Goal: Use online tool/utility: Use online tool/utility

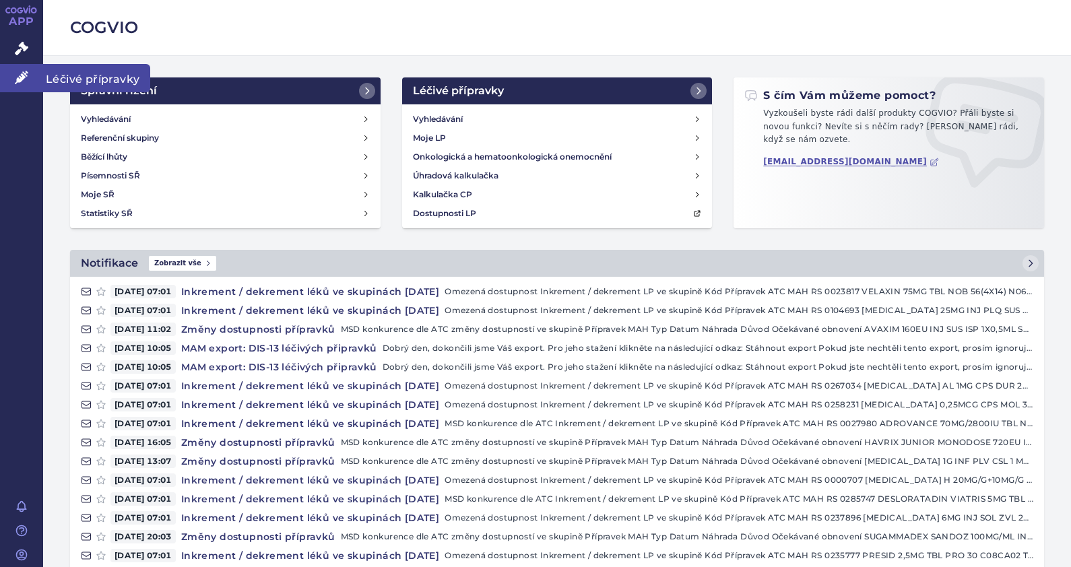
click at [26, 84] on link "Léčivé přípravky" at bounding box center [21, 78] width 43 height 28
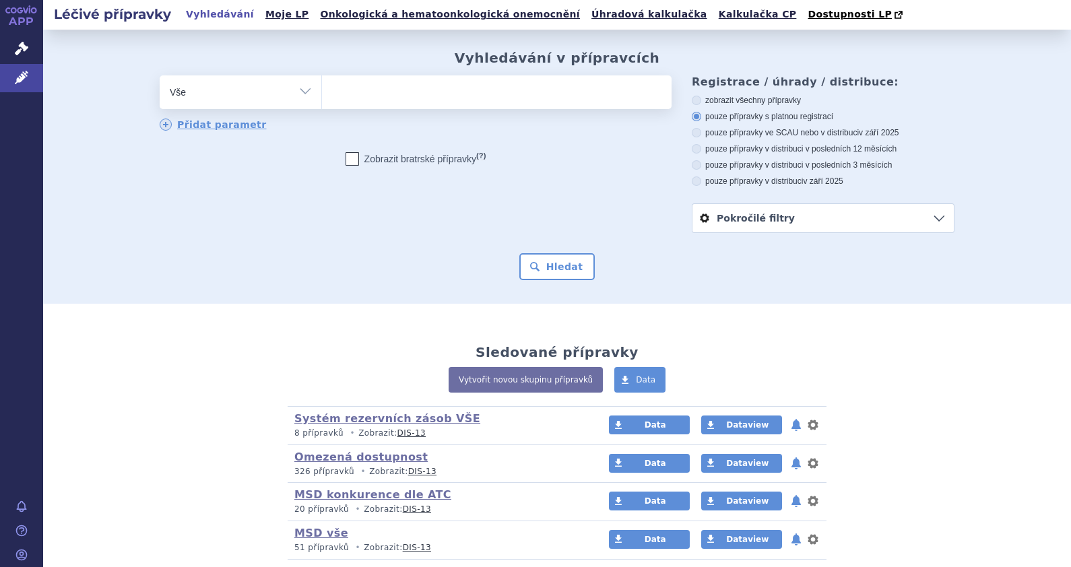
click at [410, 85] on ul at bounding box center [496, 89] width 349 height 28
click at [322, 85] on select at bounding box center [321, 92] width 1 height 34
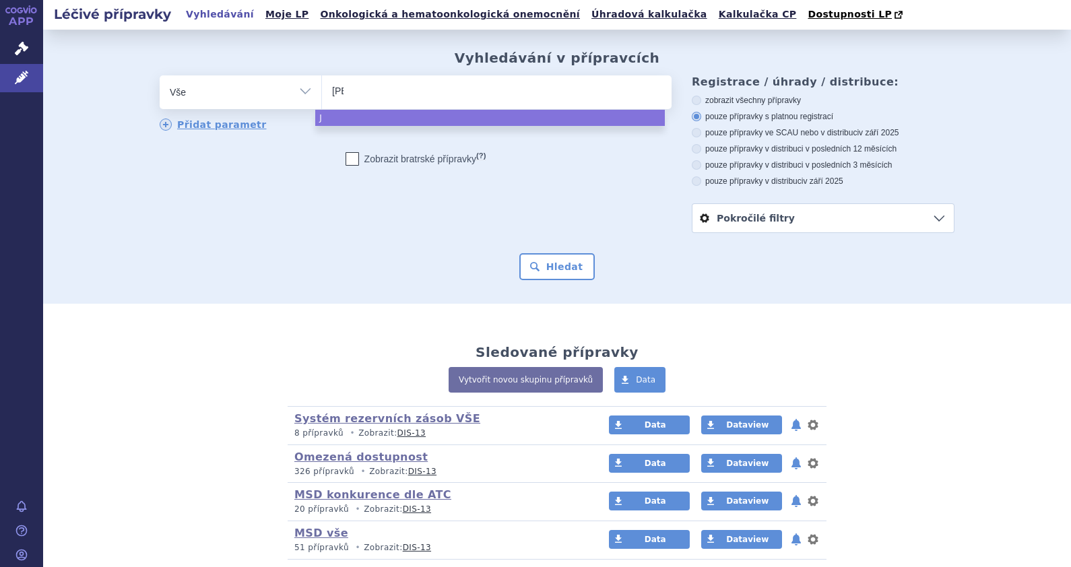
type input "Jan"
type input "Janu"
type input "Janume"
type input "Janumet"
select select "Janumet"
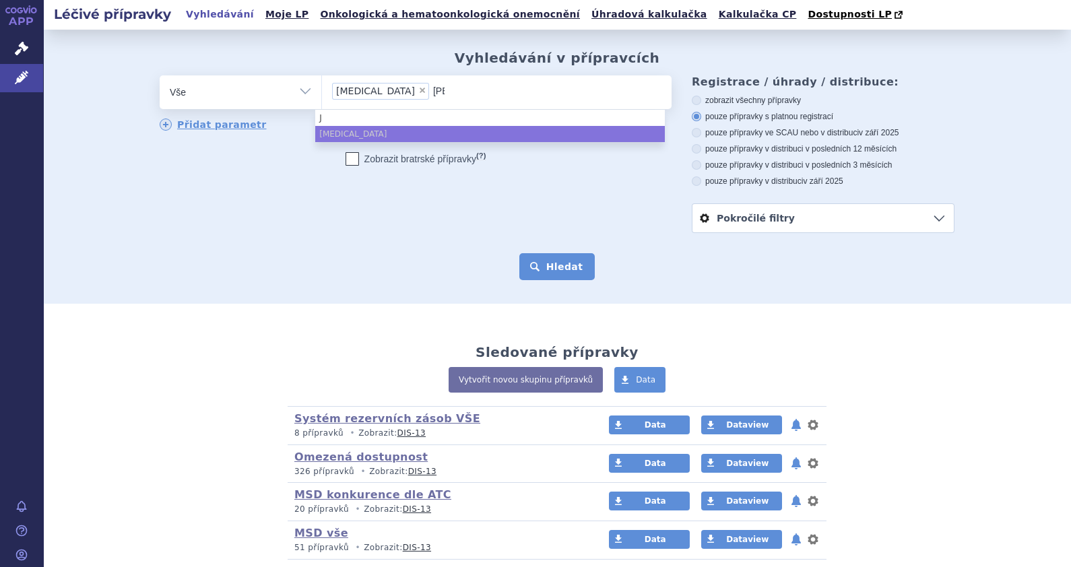
type input "Jan"
type input "Januvi"
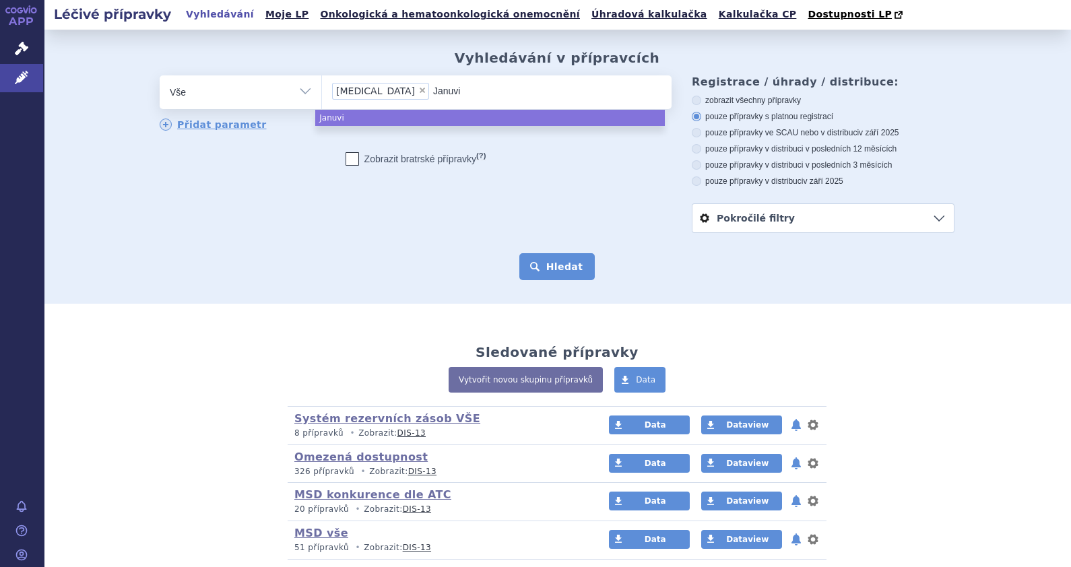
type input "Januvia"
click at [549, 269] on button "Hledat" at bounding box center [557, 266] width 76 height 27
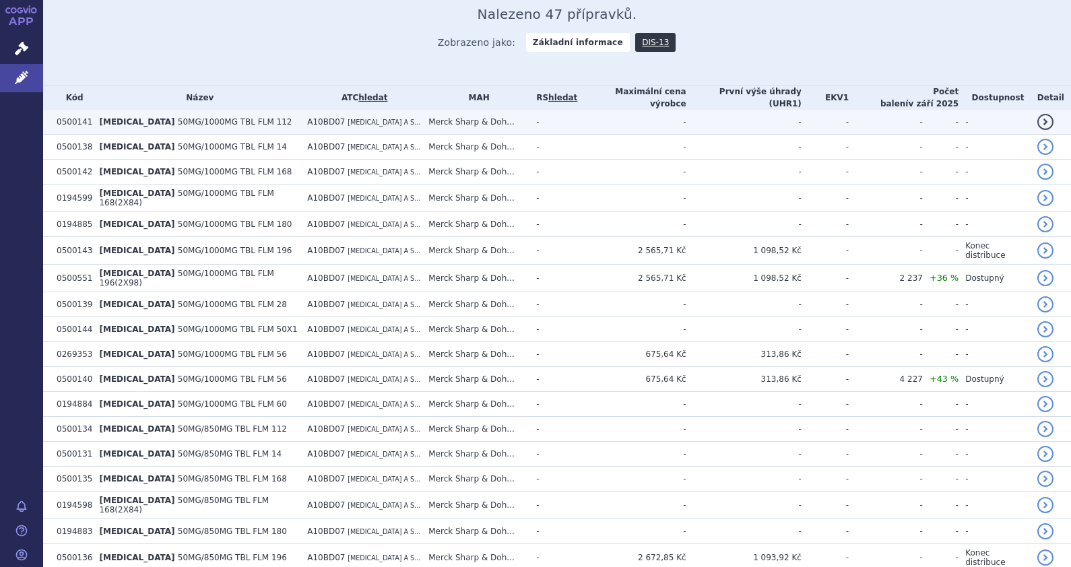
scroll to position [42, 0]
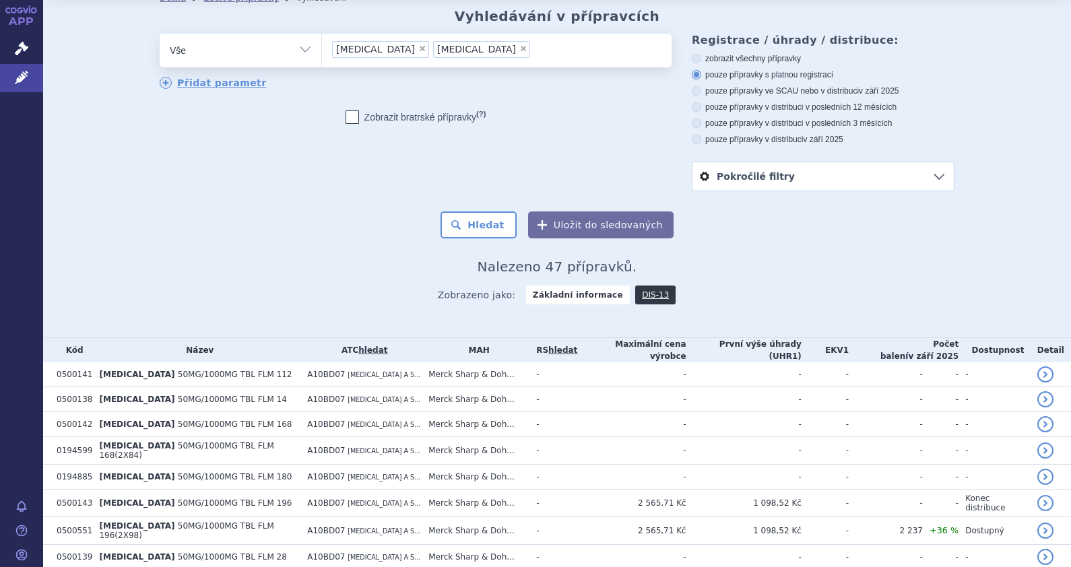
click at [362, 347] on link "hledat" at bounding box center [372, 349] width 29 height 9
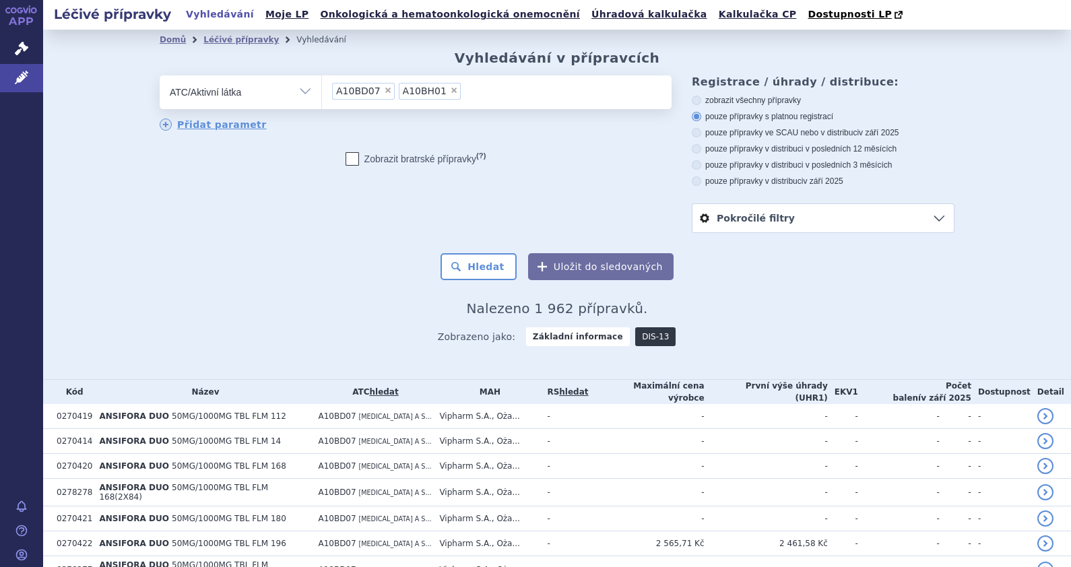
click at [641, 345] on link "DIS-13" at bounding box center [655, 336] width 40 height 19
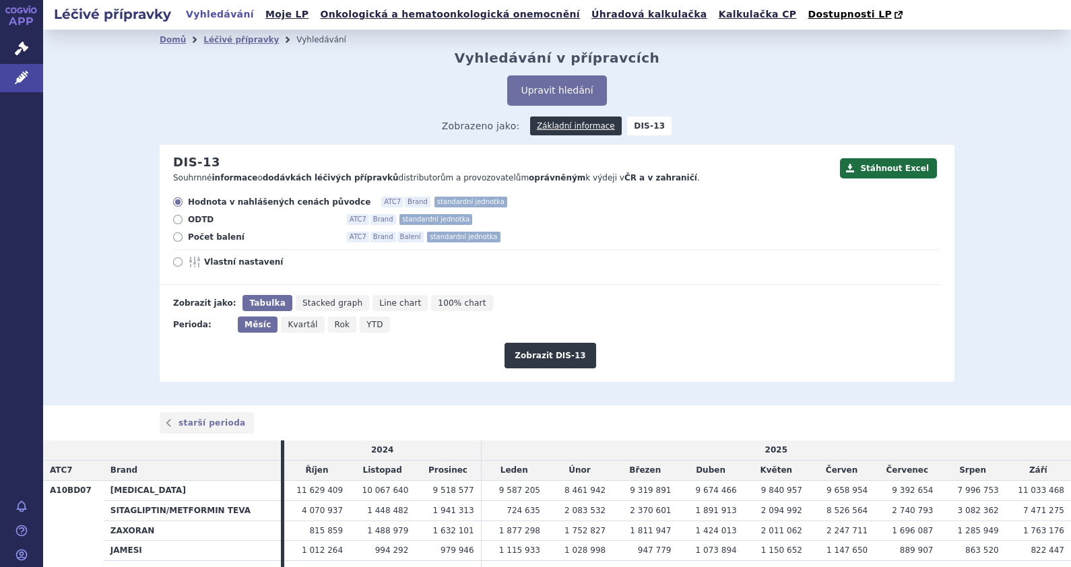
click at [175, 237] on icon at bounding box center [177, 236] width 9 height 9
click at [175, 237] on input "Počet balení ATC7 Brand Balení standardní jednotka" at bounding box center [178, 238] width 9 height 9
radio input "true"
click at [173, 263] on icon at bounding box center [177, 261] width 9 height 9
click at [174, 263] on input "Vlastní nastavení" at bounding box center [178, 263] width 9 height 9
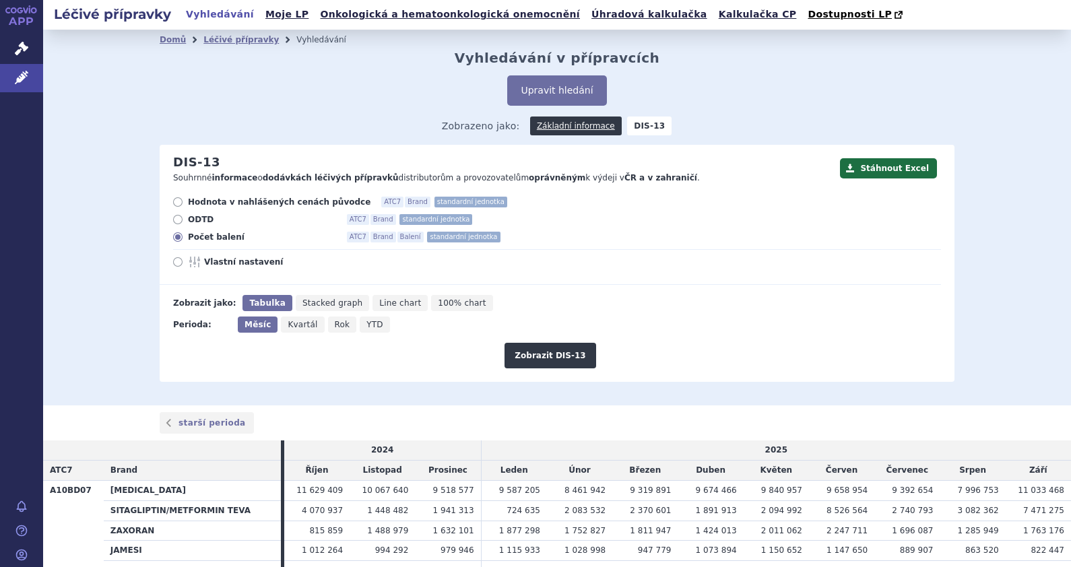
radio input "true"
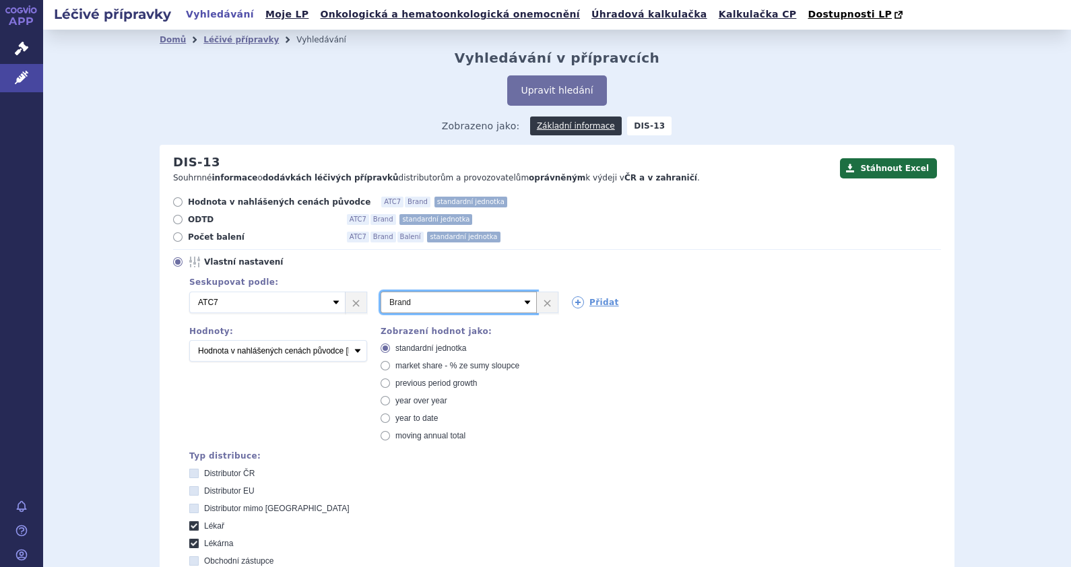
click at [522, 300] on select "Vyberte groupování ATC3 ATC5 ATC7 Brand Balení SÚKL kód MAH VPOIS Referenční sk…" at bounding box center [458, 303] width 156 height 22
click at [579, 301] on link "Přidat" at bounding box center [595, 302] width 47 height 12
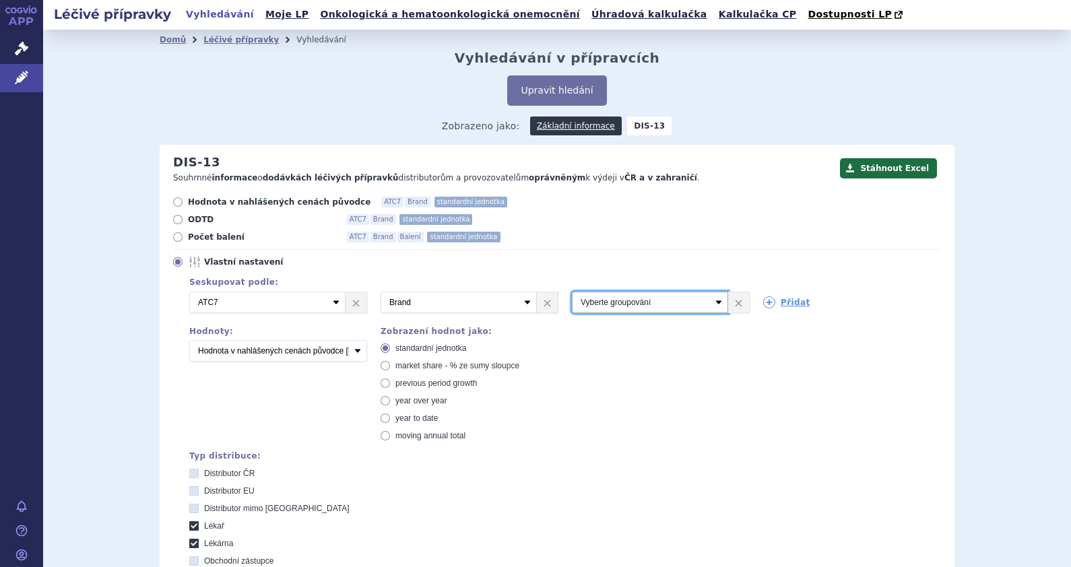
click at [717, 304] on select "Vyberte groupování ATC3 ATC5 ATC7 Brand Balení SÚKL kód MAH VPOIS Referenční sk…" at bounding box center [650, 303] width 156 height 22
click at [839, 374] on div "Seskupovat podle: 2 Vyberte groupování ATC3 ATC5 ATC7 Brand Balení SÚKL kód MAH…" at bounding box center [557, 490] width 768 height 432
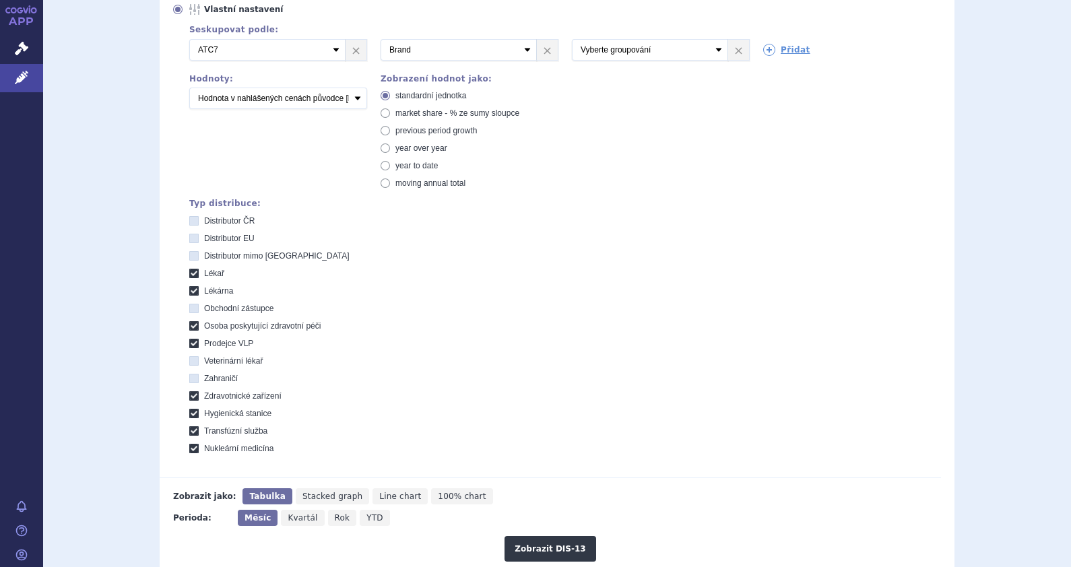
scroll to position [84, 0]
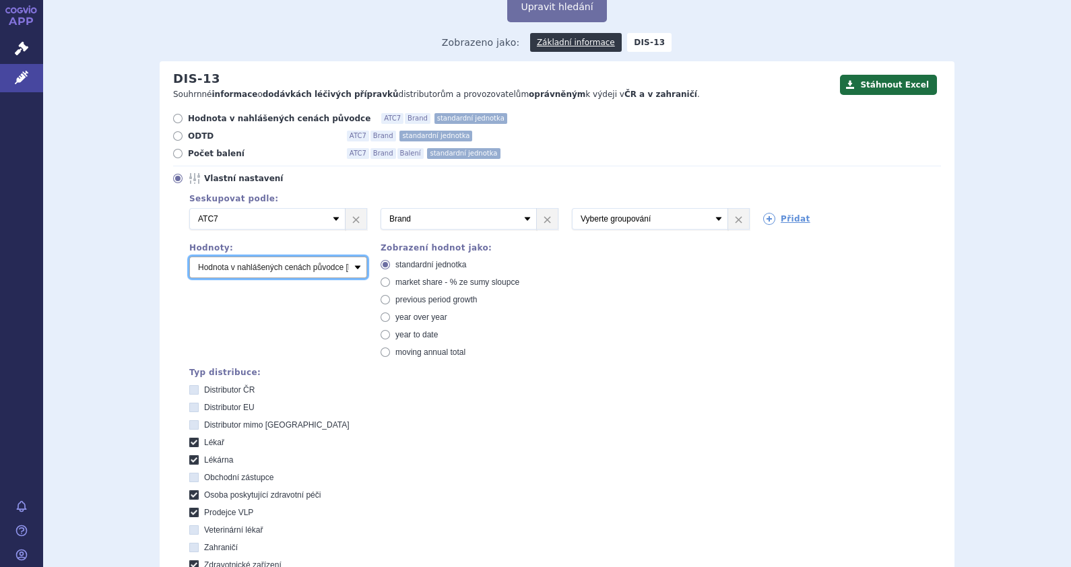
click at [356, 273] on select "Počet balení Hodnota v nahlášených cenách původce [DIS-13] Hodnota v maximálníc…" at bounding box center [278, 268] width 178 height 22
select select "packages"
click at [189, 257] on select "Počet balení Hodnota v nahlášených cenách původce [DIS-13] Hodnota v maximálníc…" at bounding box center [278, 268] width 178 height 22
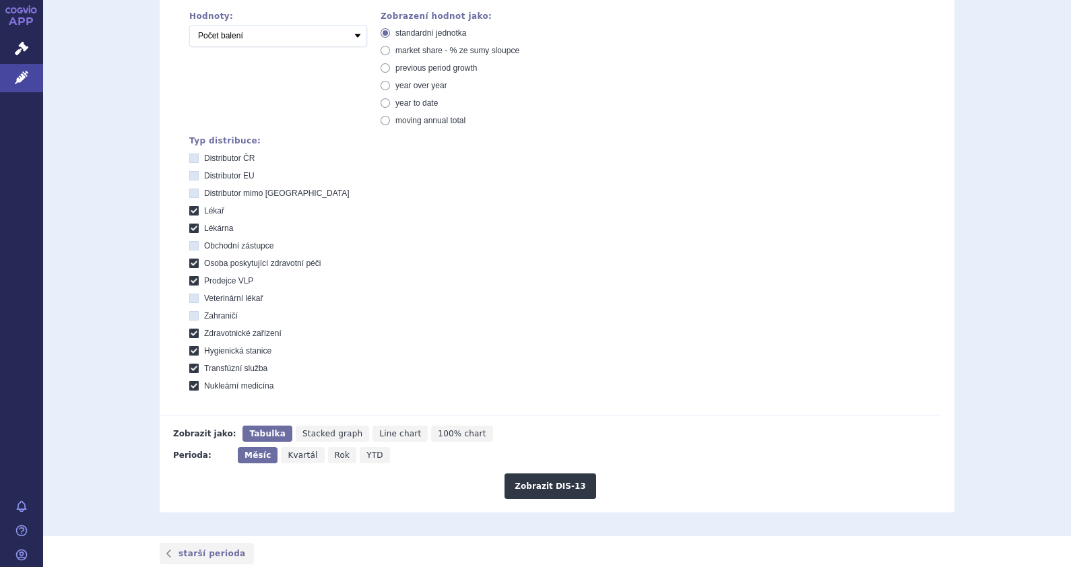
scroll to position [336, 0]
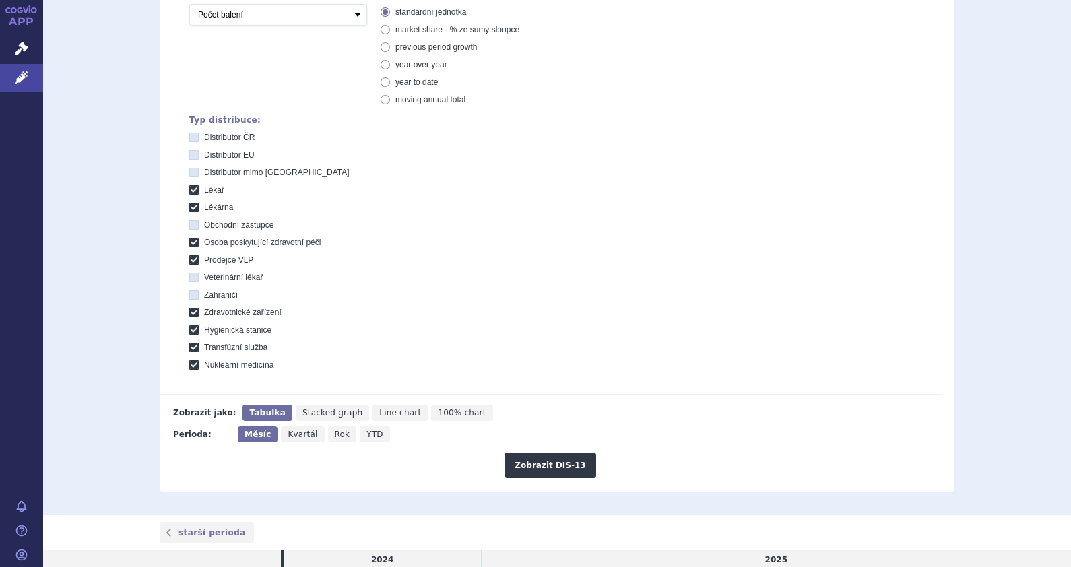
click at [335, 434] on span "Rok" at bounding box center [342, 434] width 15 height 9
click at [328, 434] on input "Rok" at bounding box center [332, 430] width 9 height 9
radio input "true"
click at [366, 434] on span "YTD" at bounding box center [374, 434] width 17 height 9
click at [360, 434] on input "YTD" at bounding box center [363, 430] width 9 height 9
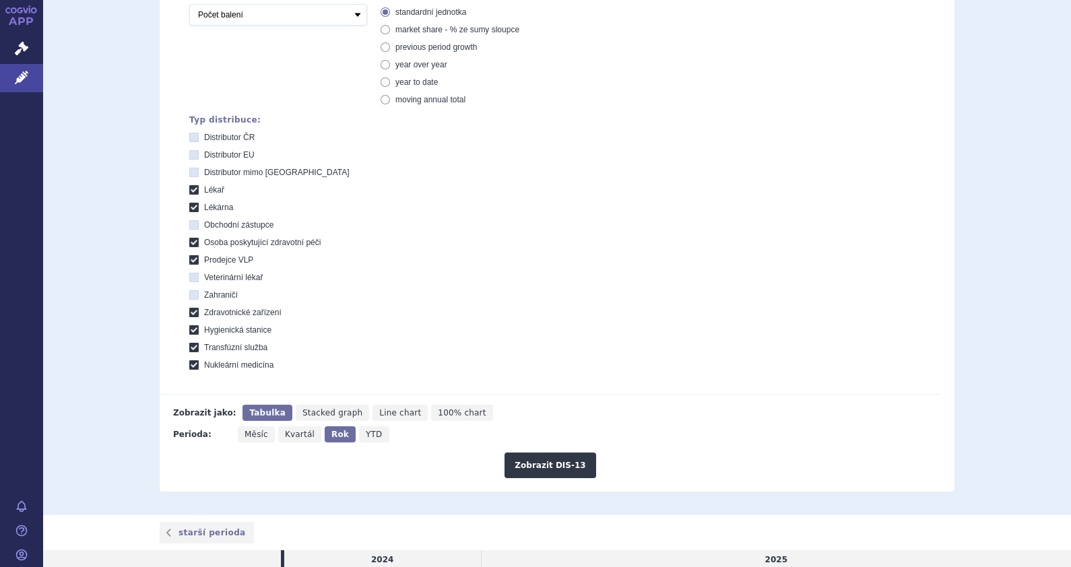
radio input "true"
click at [527, 468] on button "Zobrazit DIS-13" at bounding box center [549, 466] width 91 height 26
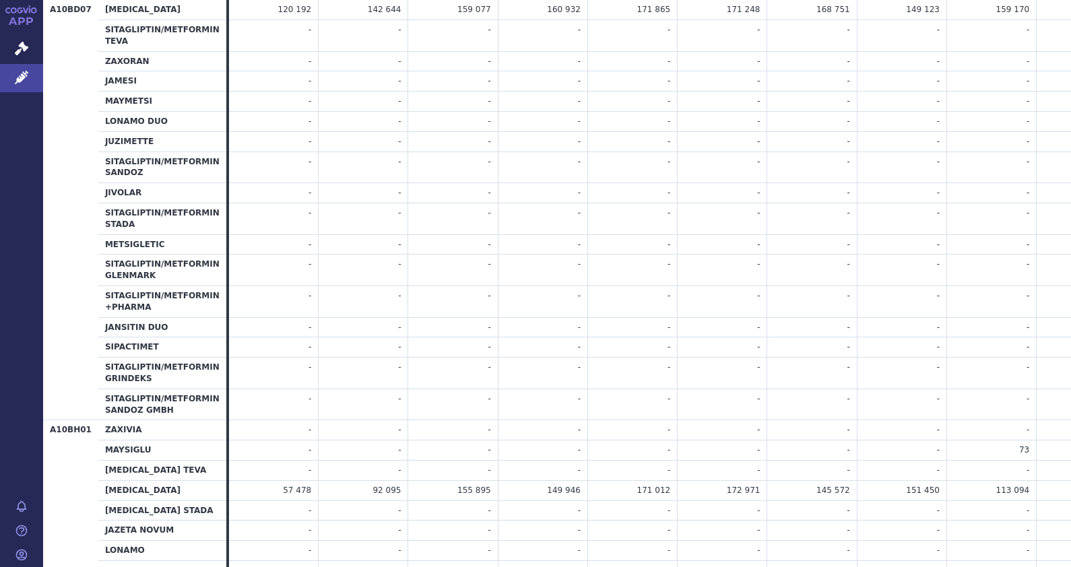
scroll to position [1178, 0]
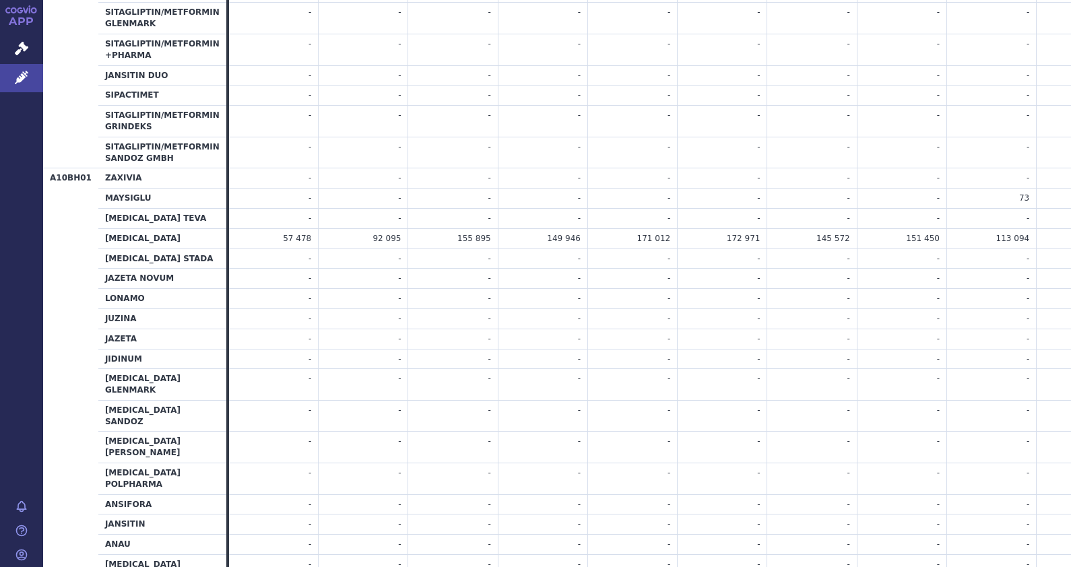
drag, startPoint x: 827, startPoint y: 566, endPoint x: 914, endPoint y: 516, distance: 100.7
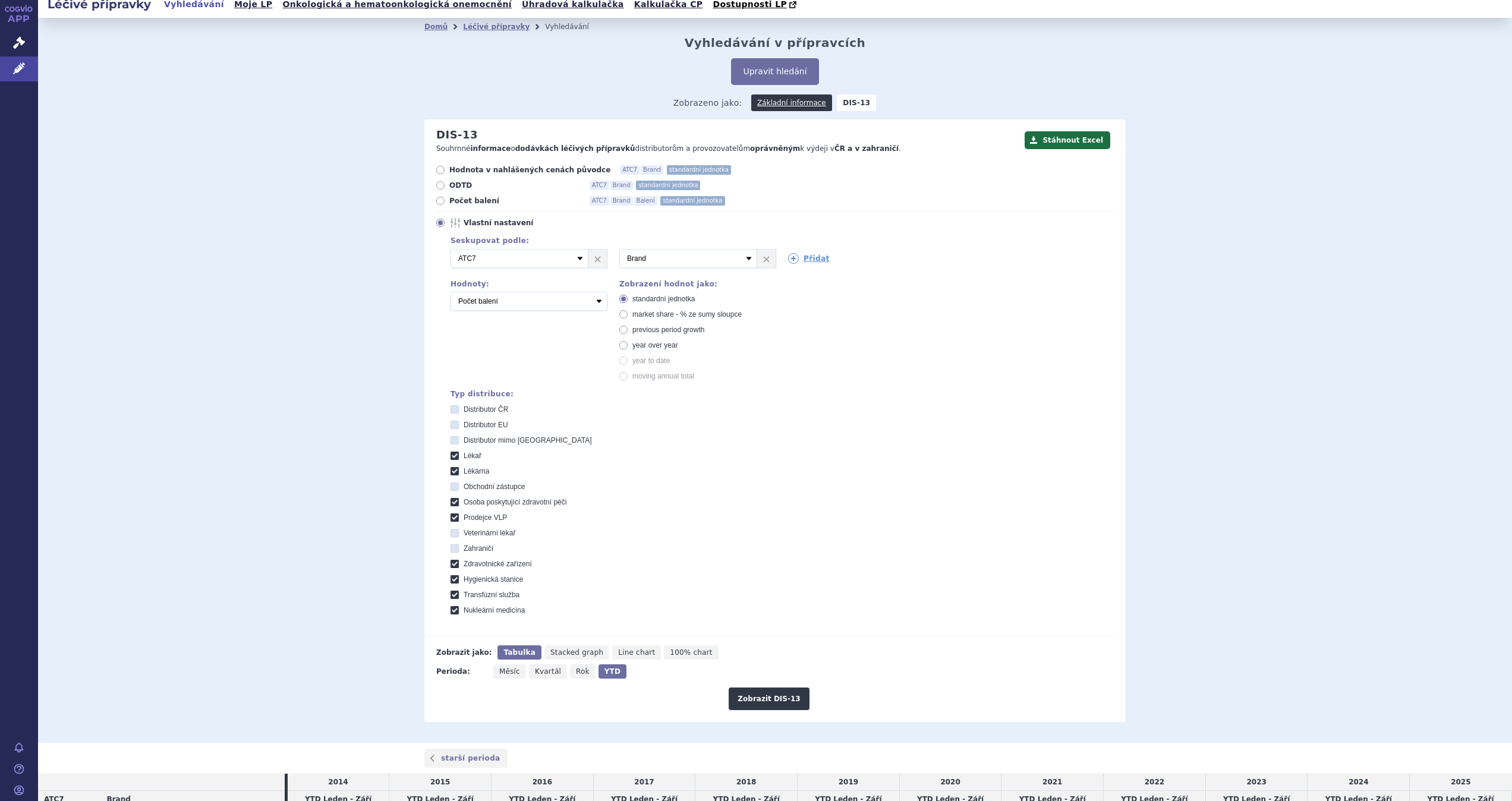
scroll to position [0, 0]
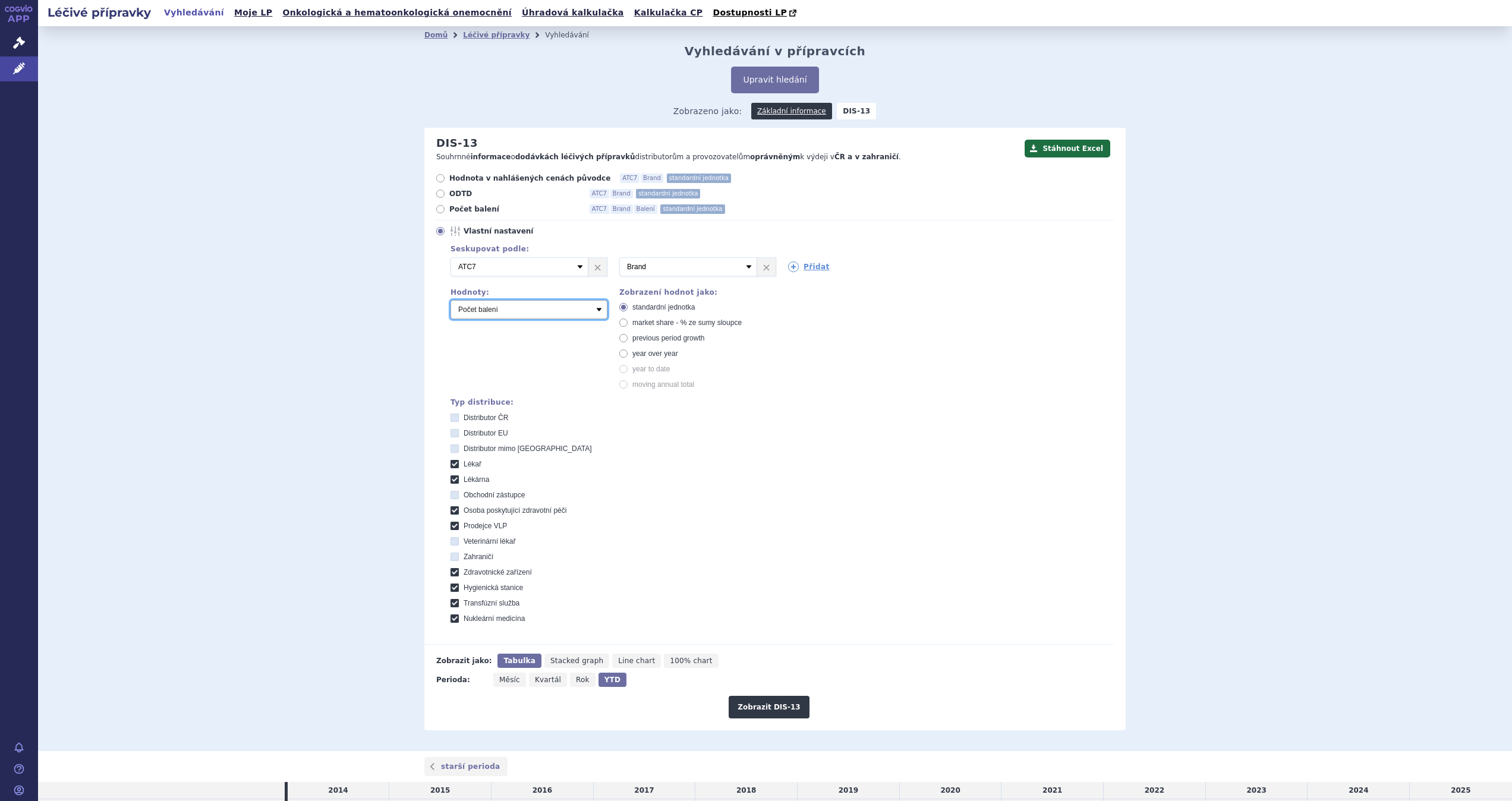
click at [592, 315] on select "Počet balení Hodnota v nahlášených cenách původce [DIS-13] Hodnota v maximálníc…" at bounding box center [529, 310] width 157 height 19
select select "disExFactoryPrice"
click at [450, 301] on select "Počet balení Hodnota v nahlášených cenách původce [DIS-13] Hodnota v maximálníc…" at bounding box center [529, 310] width 157 height 19
drag, startPoint x: 764, startPoint y: 707, endPoint x: 1031, endPoint y: 692, distance: 267.4
click at [765, 499] on button "Zobrazit DIS-13" at bounding box center [769, 707] width 80 height 23
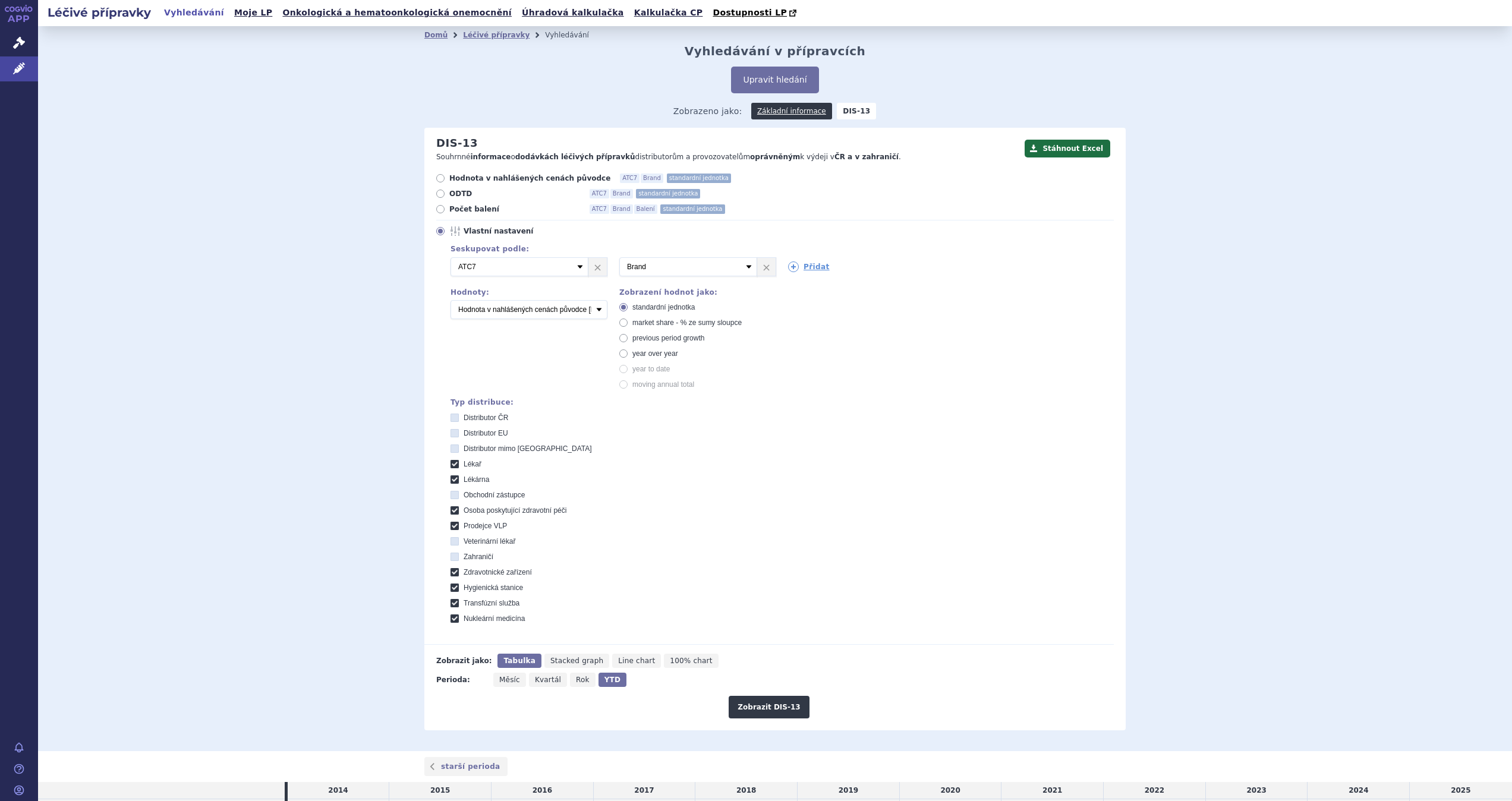
click at [97, 14] on h2 "Léčivé přípravky" at bounding box center [99, 12] width 123 height 17
click at [18, 68] on icon at bounding box center [19, 68] width 11 height 11
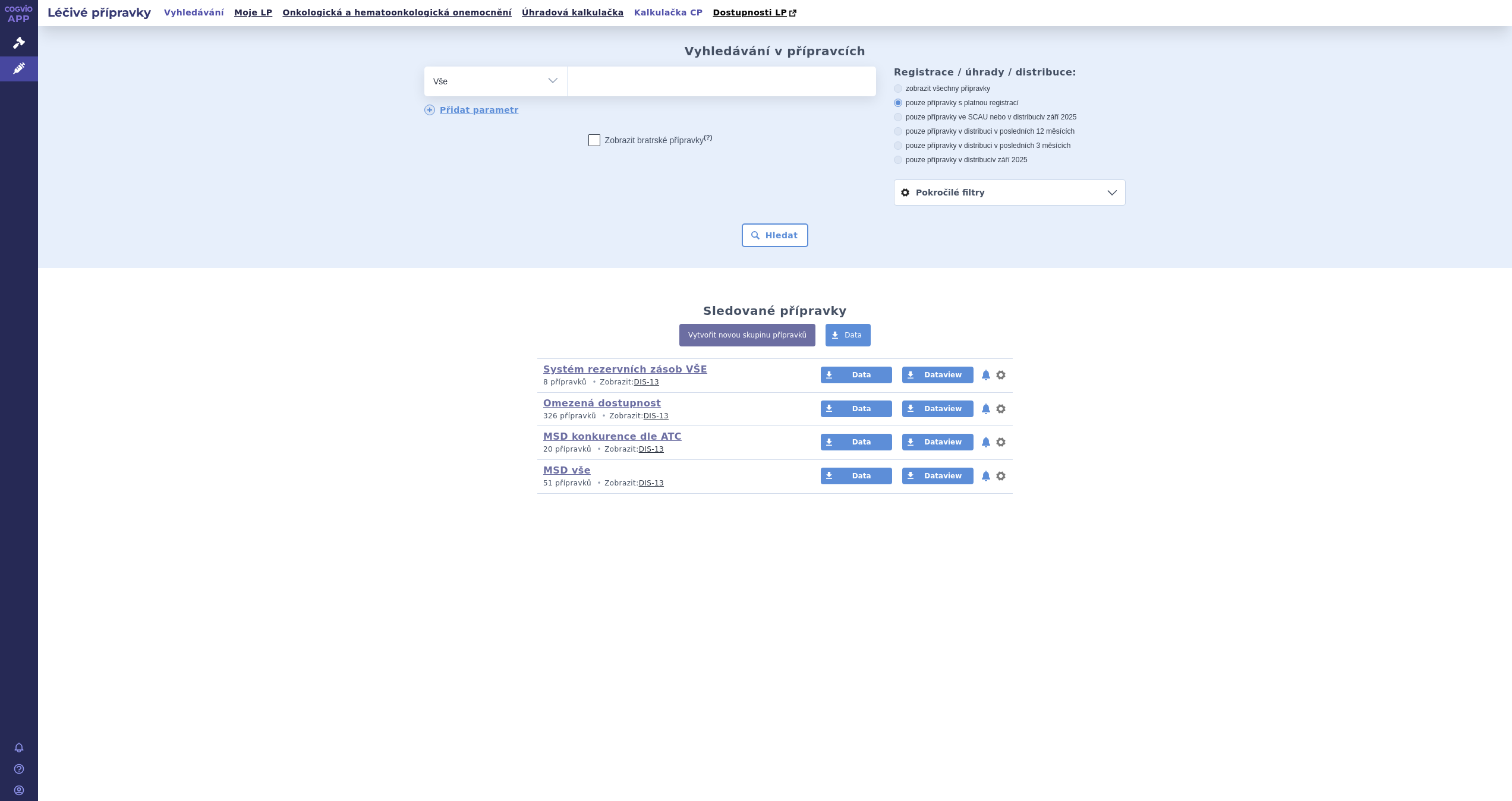
click at [630, 13] on link "Kalkulačka CP" at bounding box center [668, 12] width 76 height 16
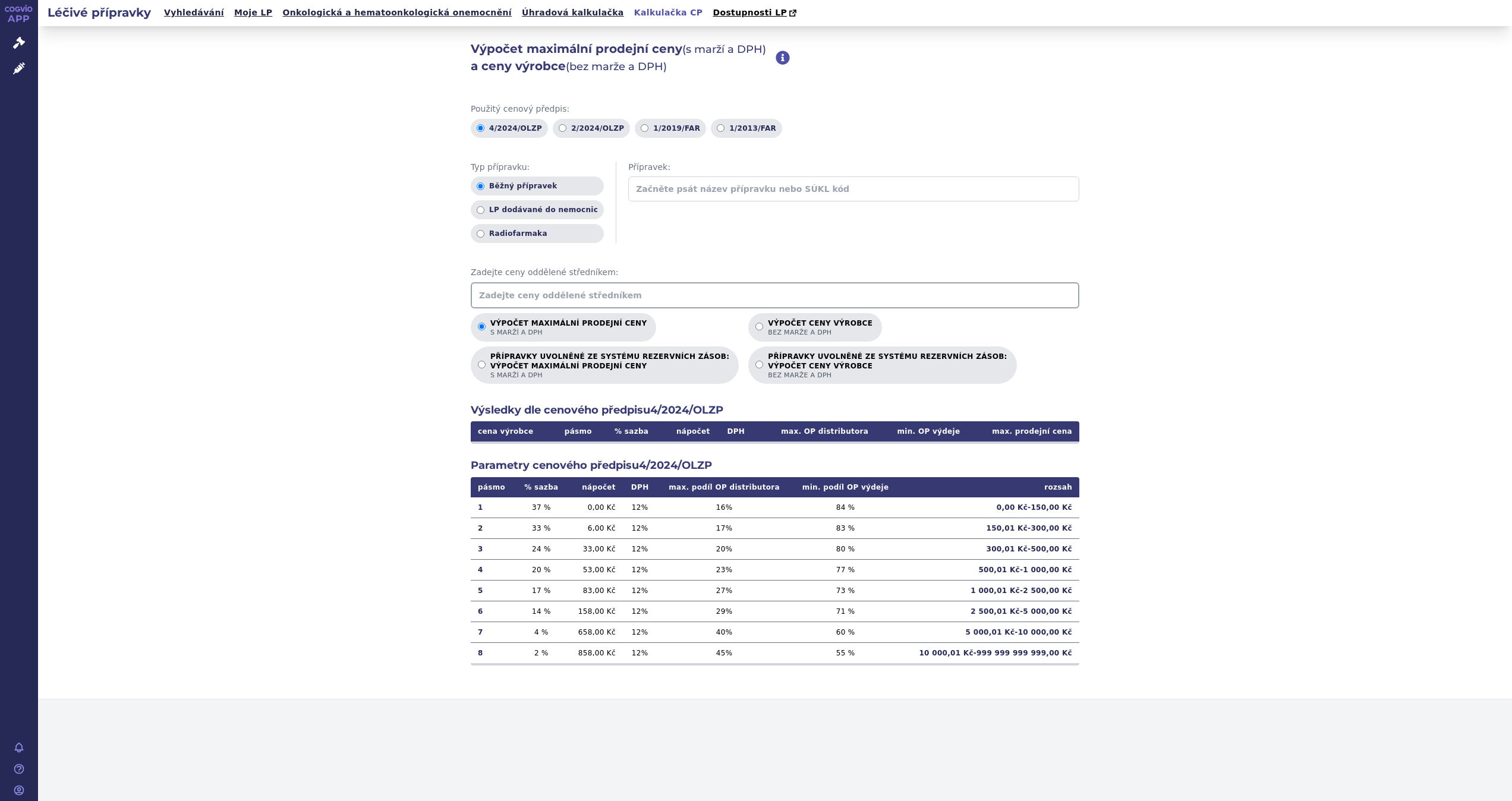
click at [671, 186] on input "text" at bounding box center [854, 189] width 451 height 25
type input "Lagevrio"
click at [751, 213] on div "0278479 - LAGEVRIO ( LAGEVRIO 200MG CPS DUR 40 )" at bounding box center [854, 213] width 451 height 18
click at [751, 201] on input "Lagevrio" at bounding box center [854, 189] width 451 height 25
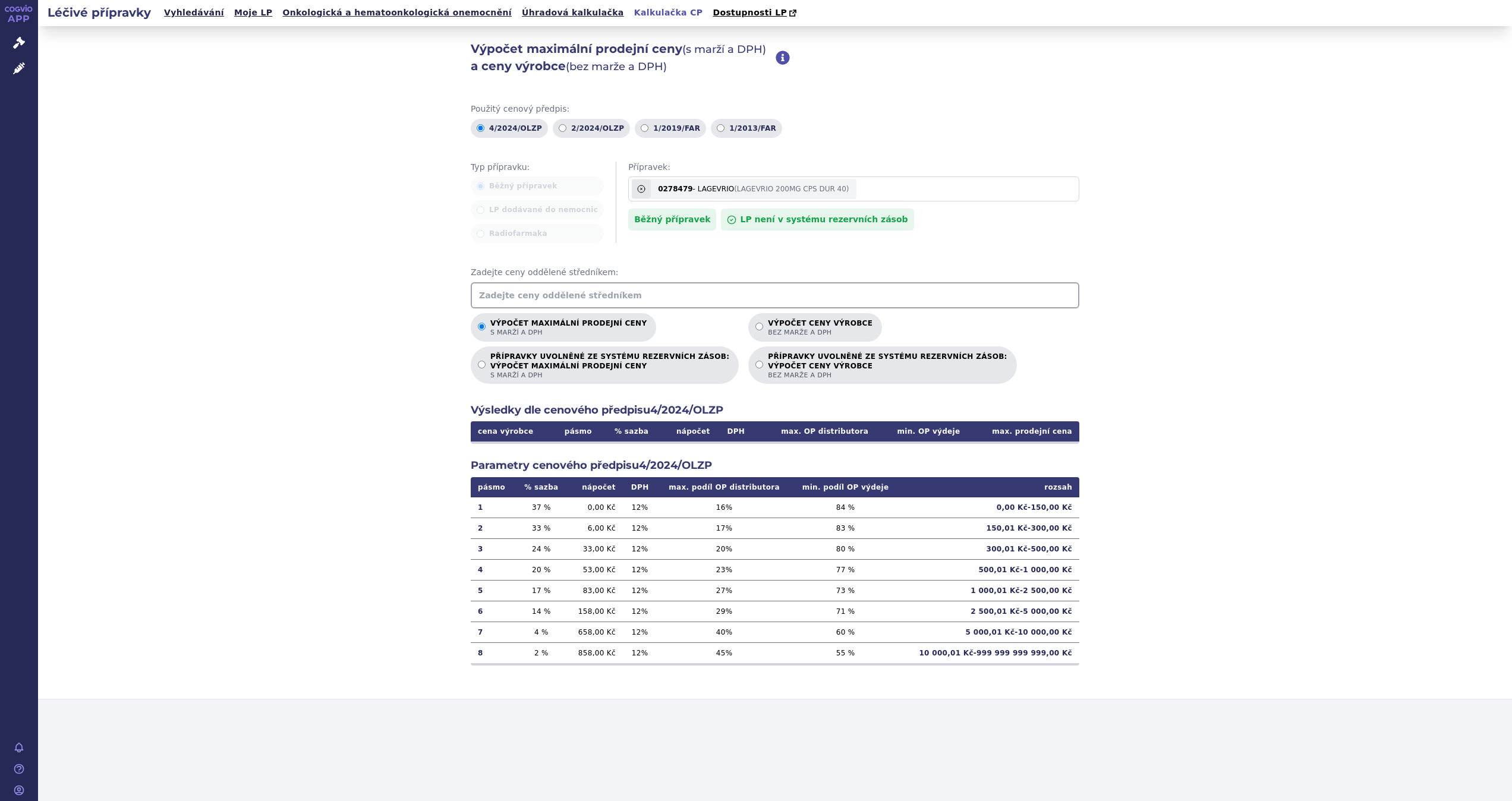
click at [695, 295] on input "text" at bounding box center [775, 296] width 609 height 26
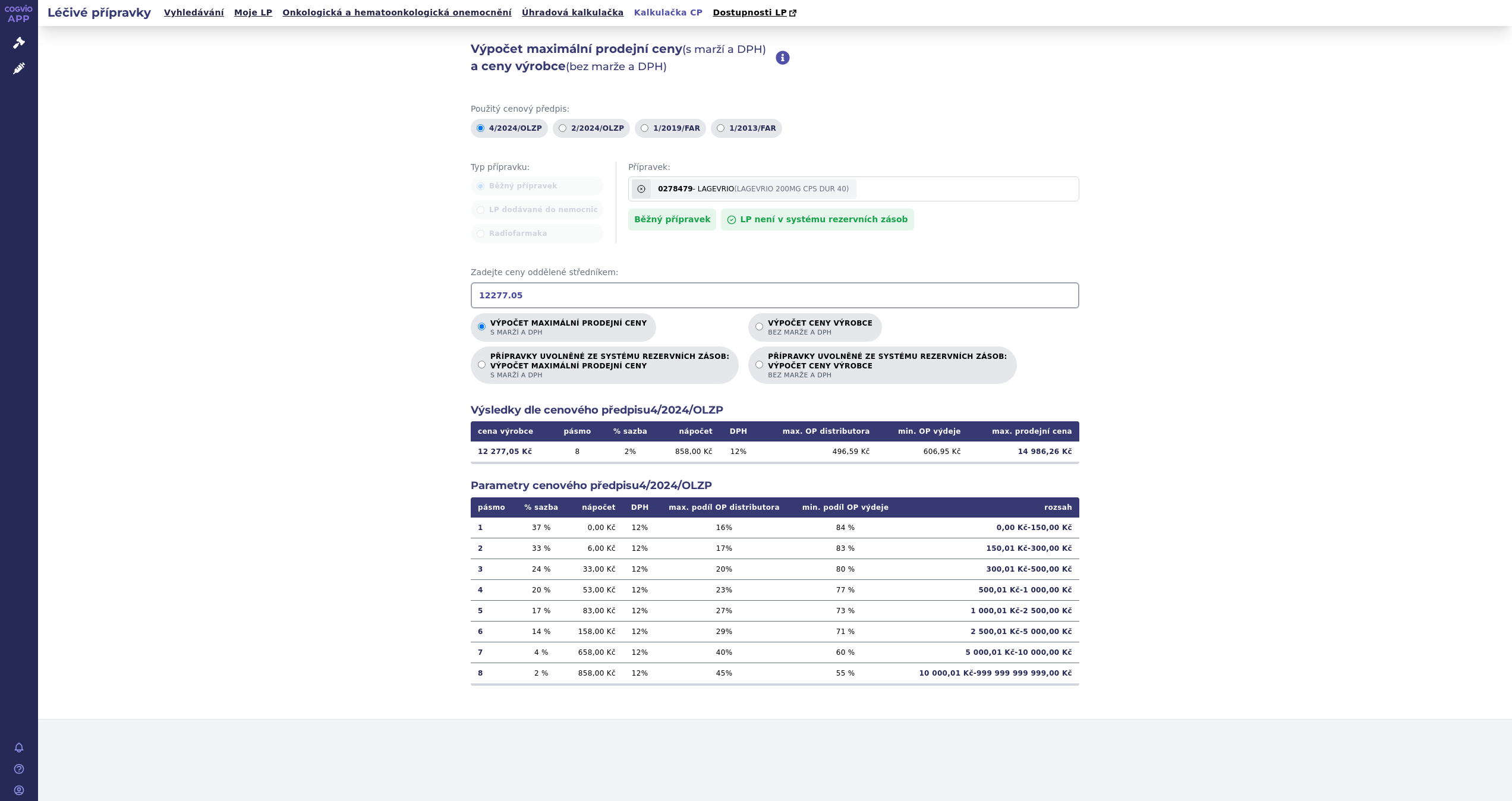
type input "12277.05"
click at [1222, 392] on div "Výpočet maximální prodejní ceny (s marží a DPH) a ceny výrobce (bez marže a DPH…" at bounding box center [775, 373] width 1474 height 693
